Goal: Task Accomplishment & Management: Complete application form

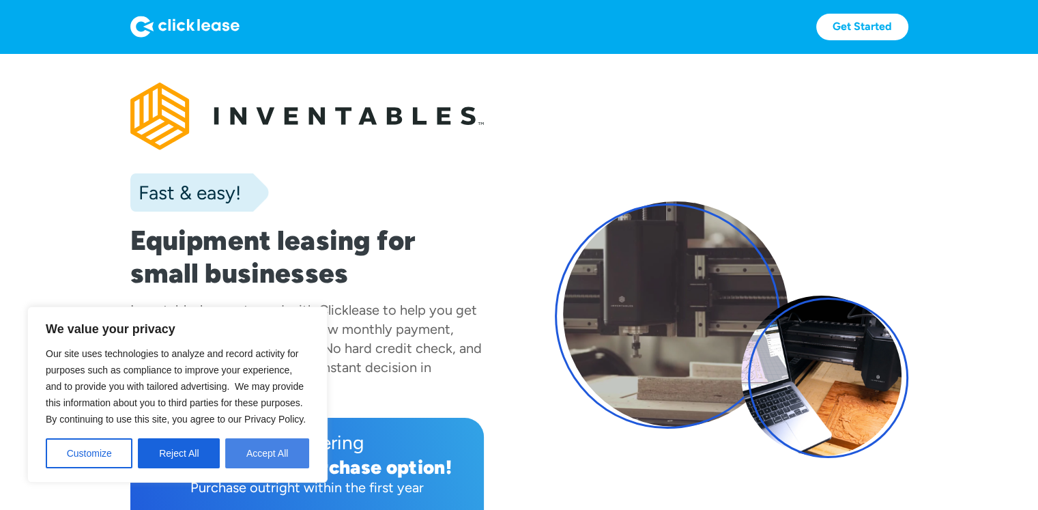
click at [251, 443] on button "Accept All" at bounding box center [267, 453] width 84 height 30
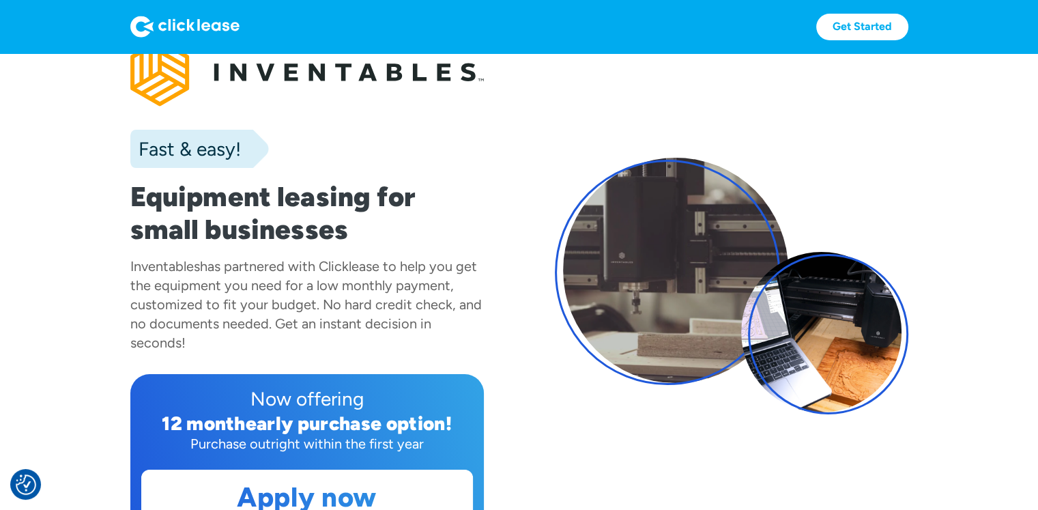
scroll to position [136, 0]
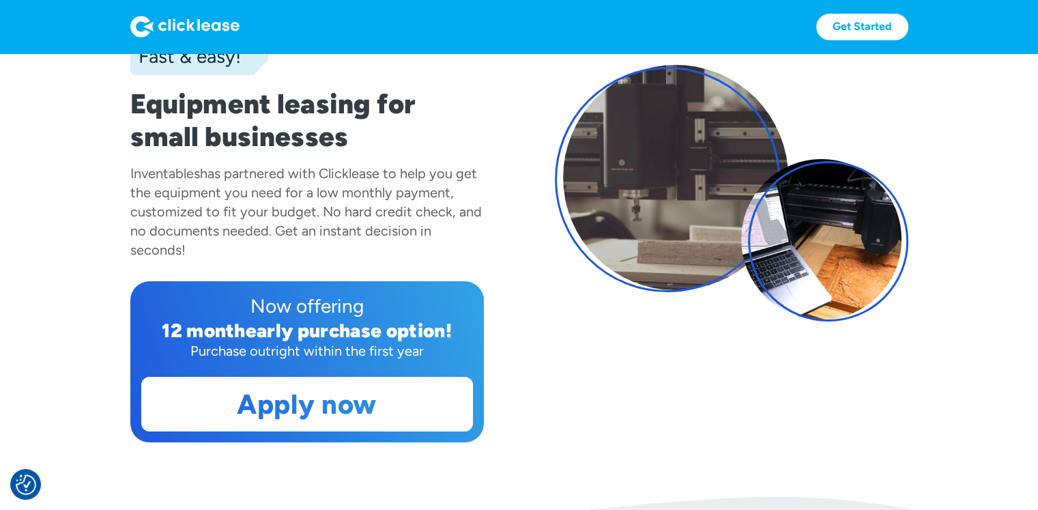
click at [598, 404] on div "Fast & easy! Equipment leasing for small businesses Inventables has partnered w…" at bounding box center [519, 193] width 778 height 498
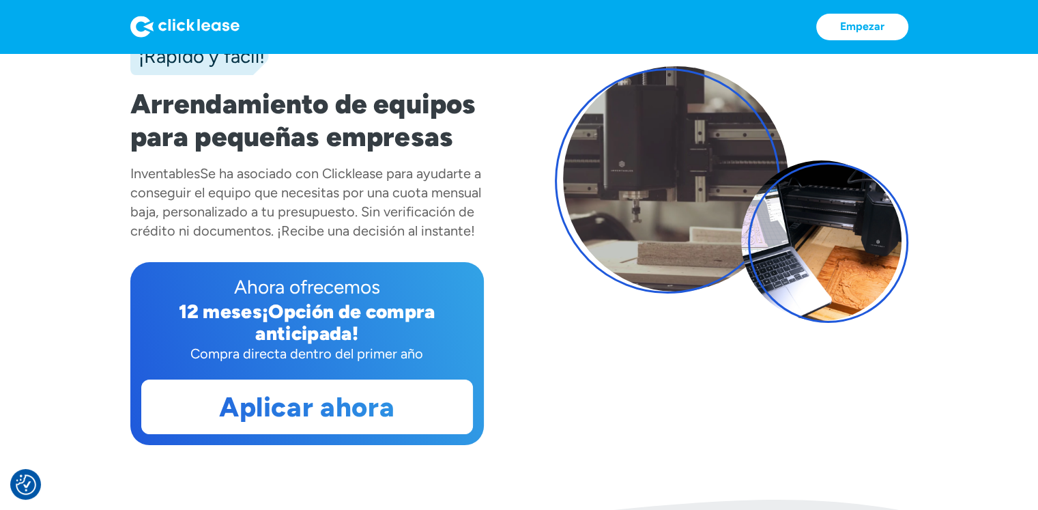
click at [652, 368] on div "¡Rápido y fácil! Arrendamiento de equipos para pequeñas empresas Inventables Se…" at bounding box center [519, 194] width 778 height 501
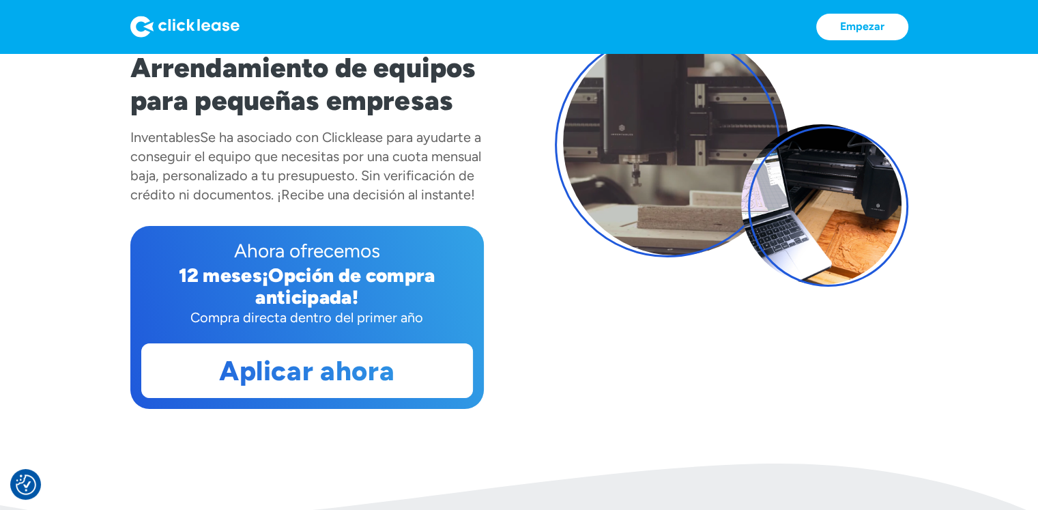
scroll to position [205, 0]
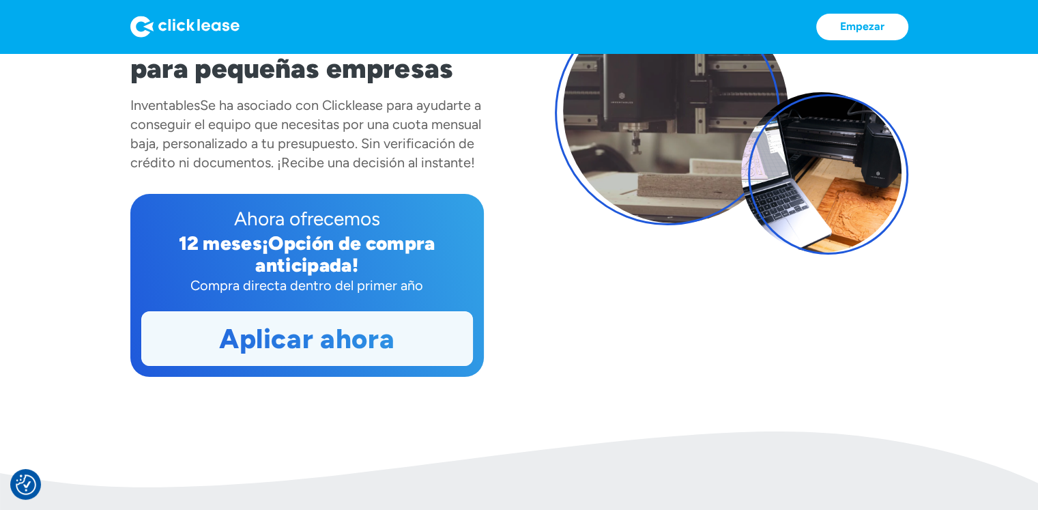
click at [317, 346] on font "Aplicar ahora" at bounding box center [306, 338] width 175 height 33
